Goal: Information Seeking & Learning: Learn about a topic

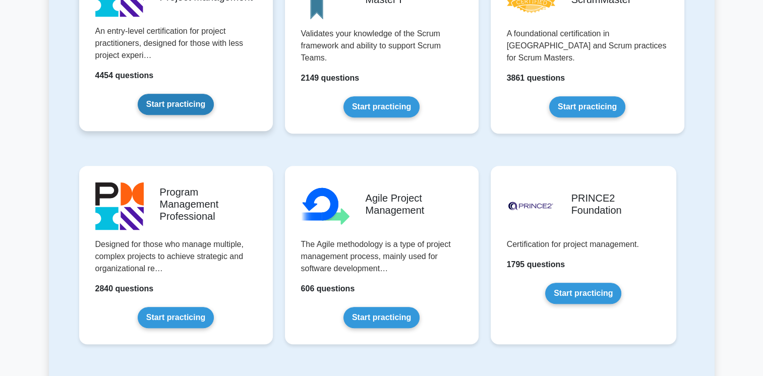
scroll to position [101, 0]
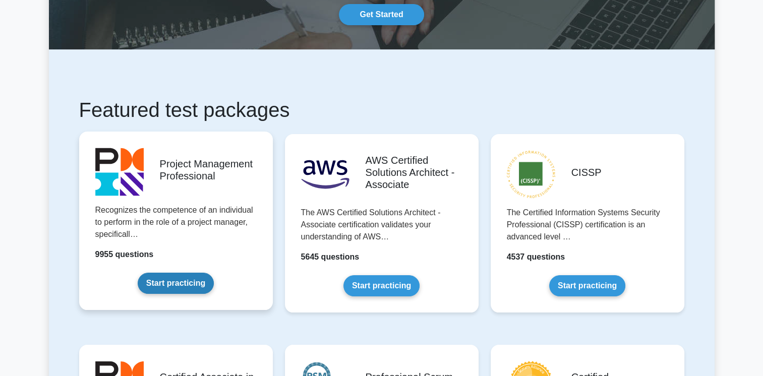
click at [196, 286] on link "Start practicing" at bounding box center [176, 283] width 76 height 21
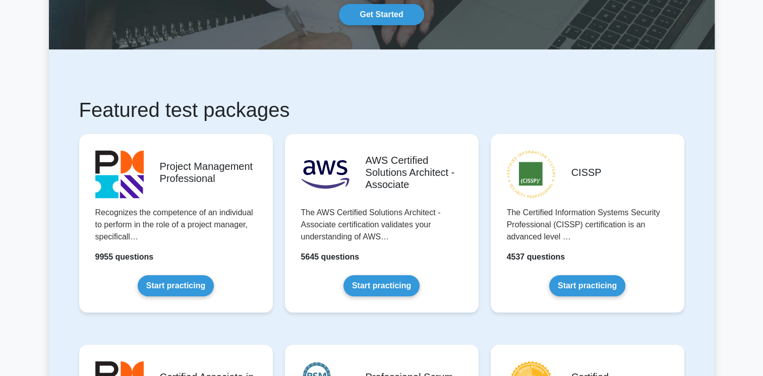
scroll to position [202, 0]
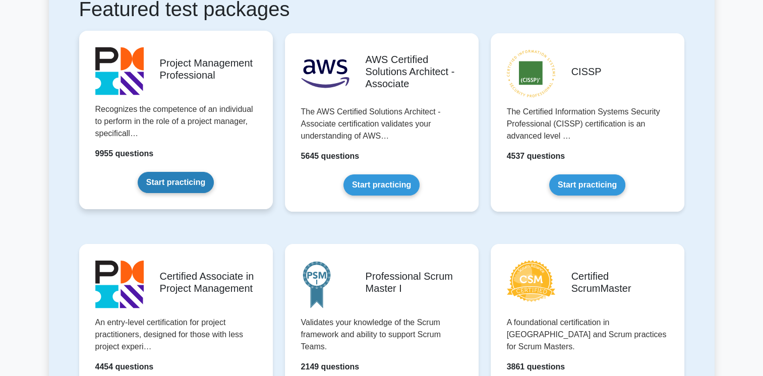
click at [174, 184] on link "Start practicing" at bounding box center [176, 182] width 76 height 21
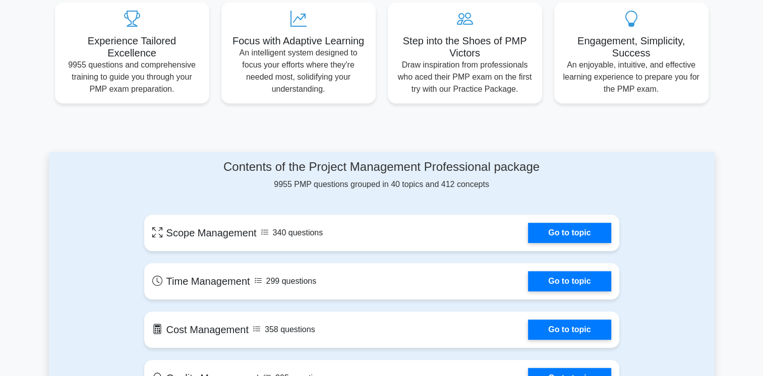
scroll to position [454, 0]
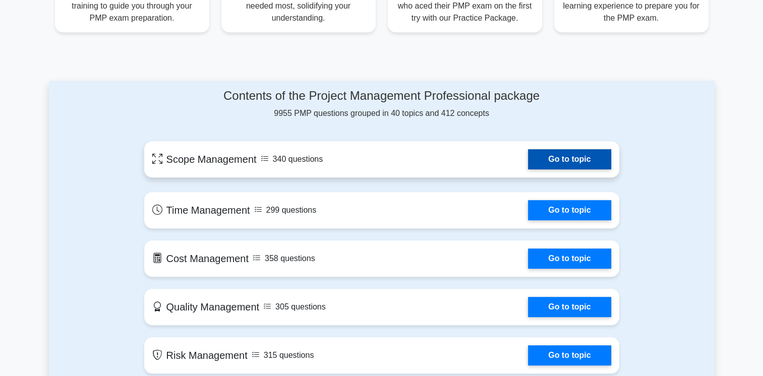
click at [552, 170] on link "Go to topic" at bounding box center [569, 159] width 83 height 20
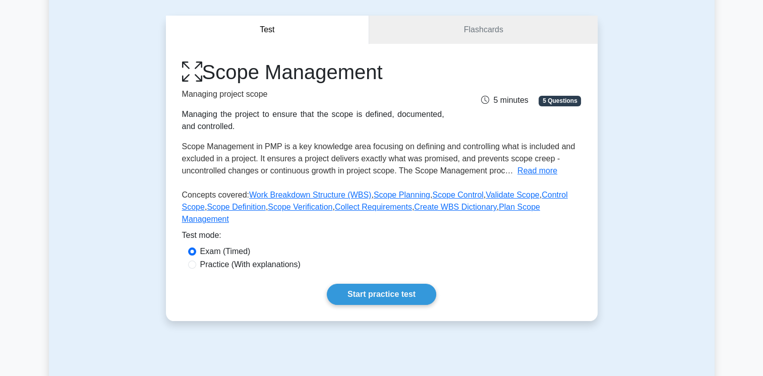
scroll to position [202, 0]
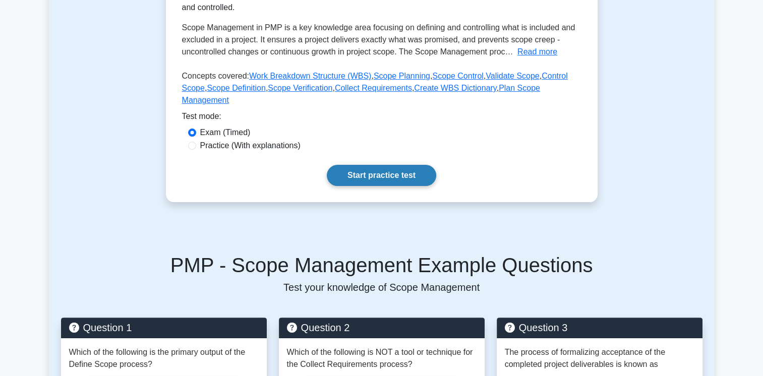
click at [397, 165] on link "Start practice test" at bounding box center [381, 175] width 109 height 21
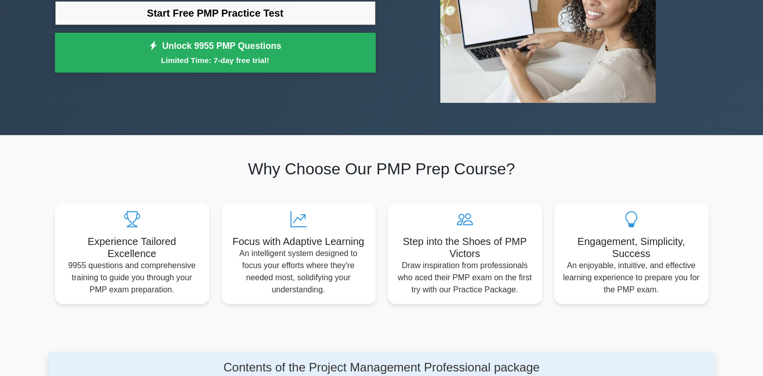
scroll to position [50, 0]
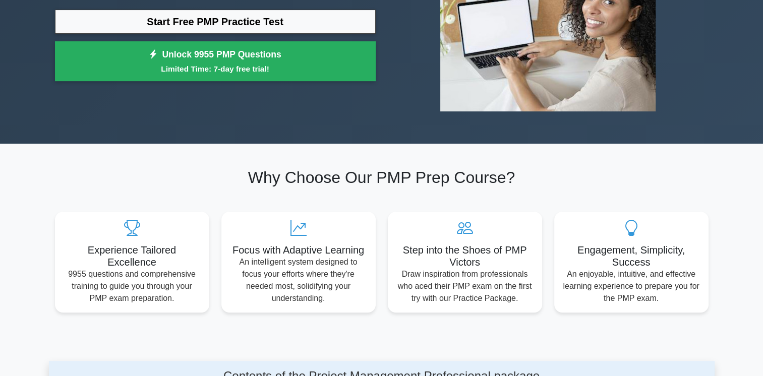
scroll to position [404, 0]
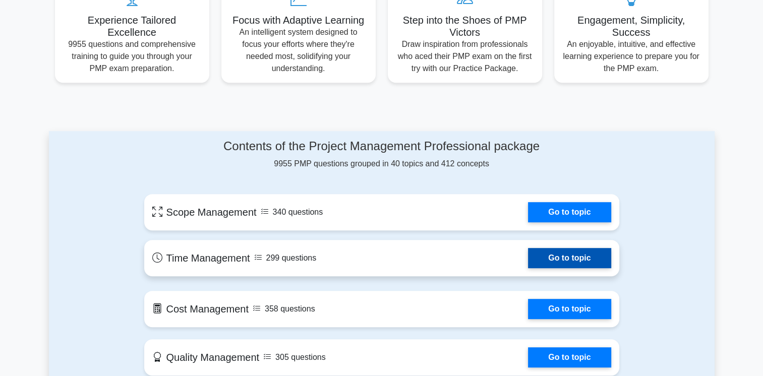
click at [555, 260] on link "Go to topic" at bounding box center [569, 258] width 83 height 20
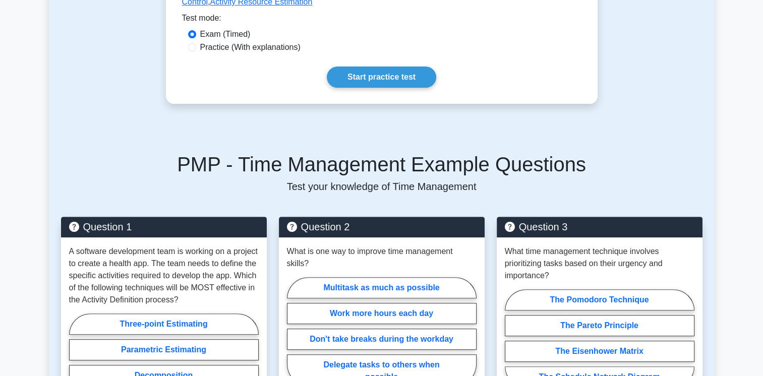
scroll to position [252, 0]
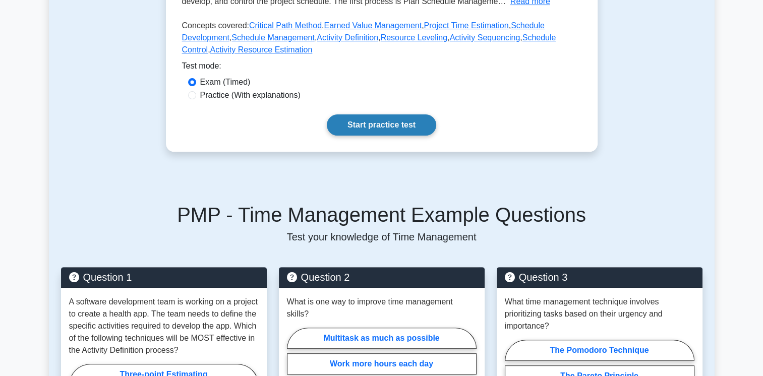
click at [377, 121] on link "Start practice test" at bounding box center [381, 125] width 109 height 21
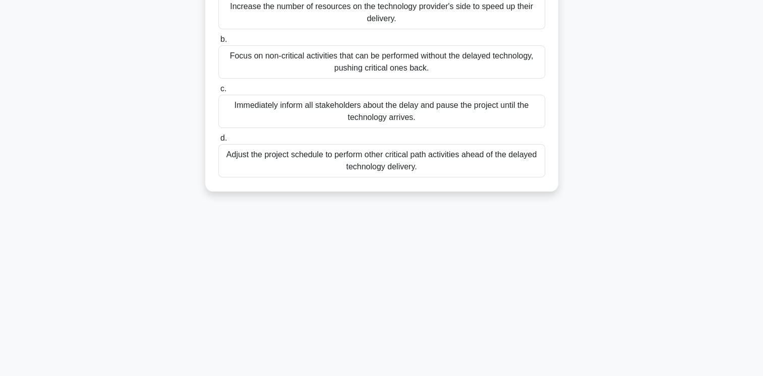
click at [331, 108] on div "Immediately inform all stakeholders about the delay and pause the project until…" at bounding box center [381, 111] width 327 height 33
click at [218, 92] on input "c. Immediately inform all stakeholders about the delay and pause the project un…" at bounding box center [218, 89] width 0 height 7
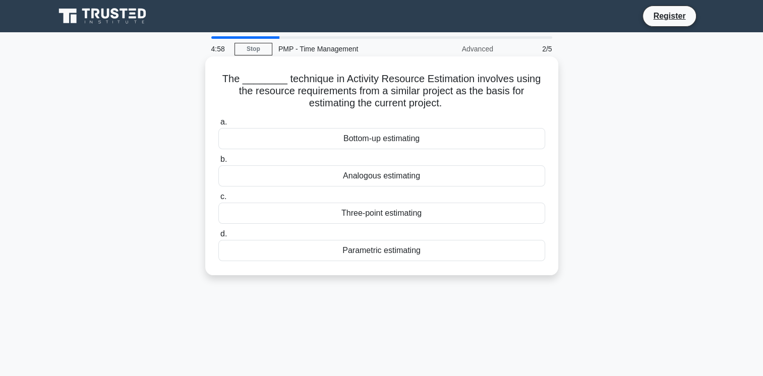
click at [340, 179] on div "Analogous estimating" at bounding box center [381, 175] width 327 height 21
click at [218, 163] on input "b. Analogous estimating" at bounding box center [218, 159] width 0 height 7
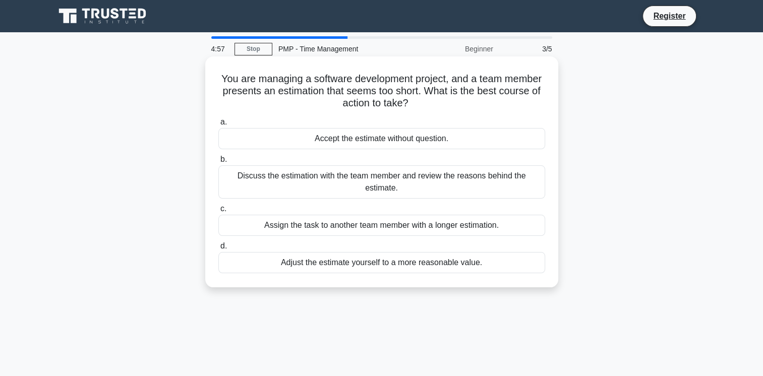
click at [327, 144] on div "Accept the estimate without question." at bounding box center [381, 138] width 327 height 21
click at [218, 126] on input "a. Accept the estimate without question." at bounding box center [218, 122] width 0 height 7
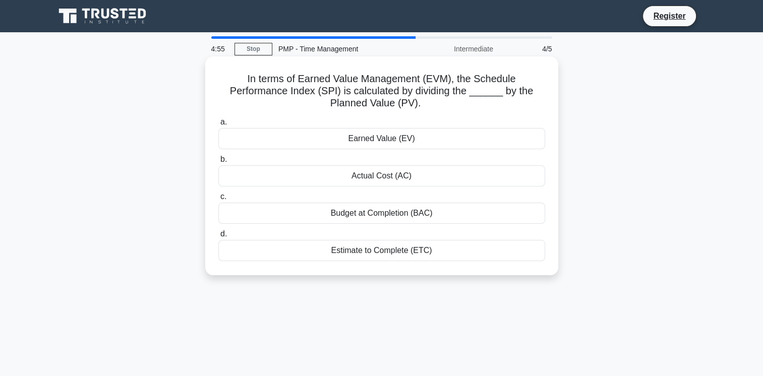
click at [335, 174] on div "Actual Cost (AC)" at bounding box center [381, 175] width 327 height 21
click at [218, 163] on input "b. Actual Cost (AC)" at bounding box center [218, 159] width 0 height 7
